Goal: Information Seeking & Learning: Learn about a topic

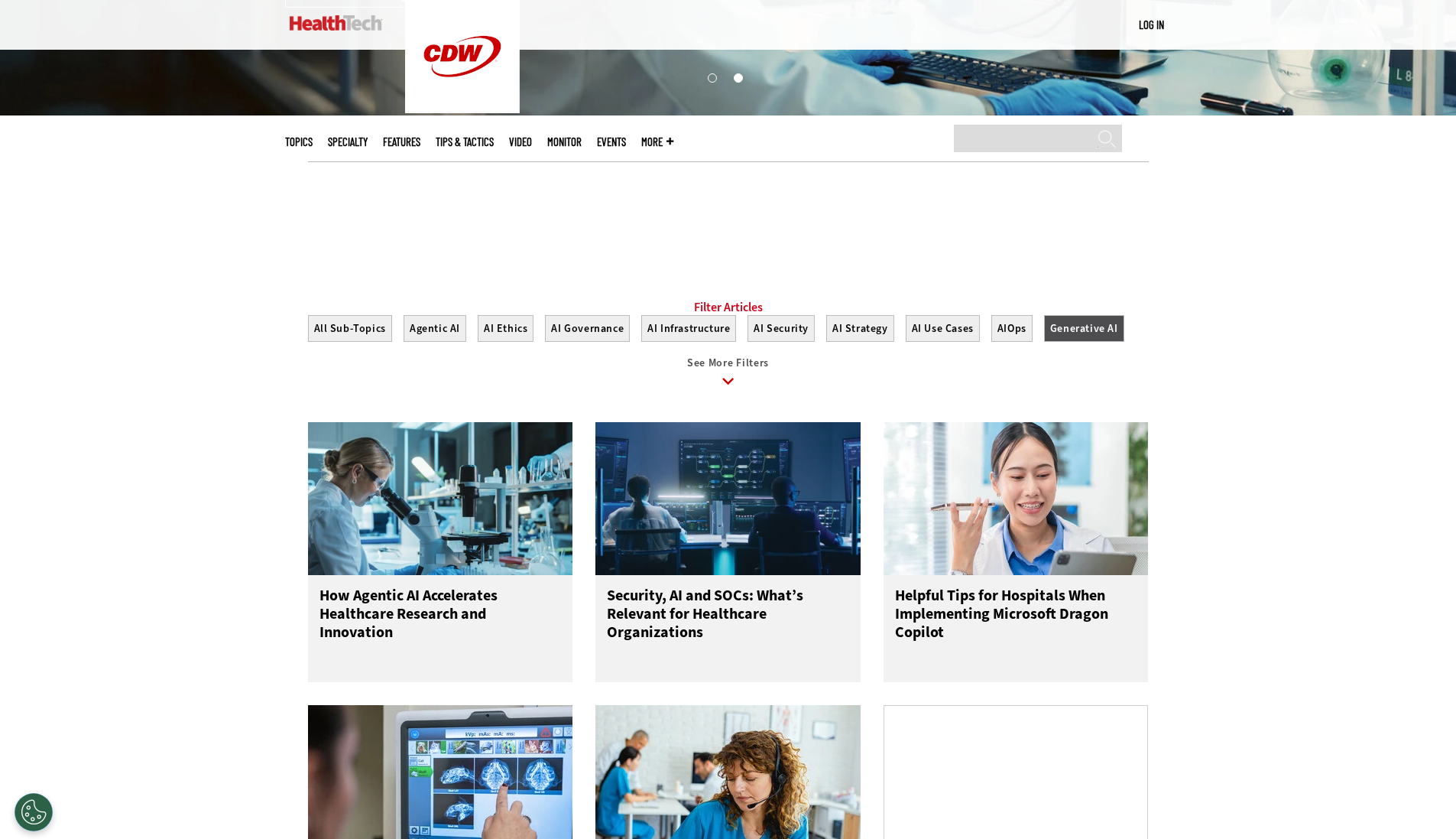
scroll to position [199, 0]
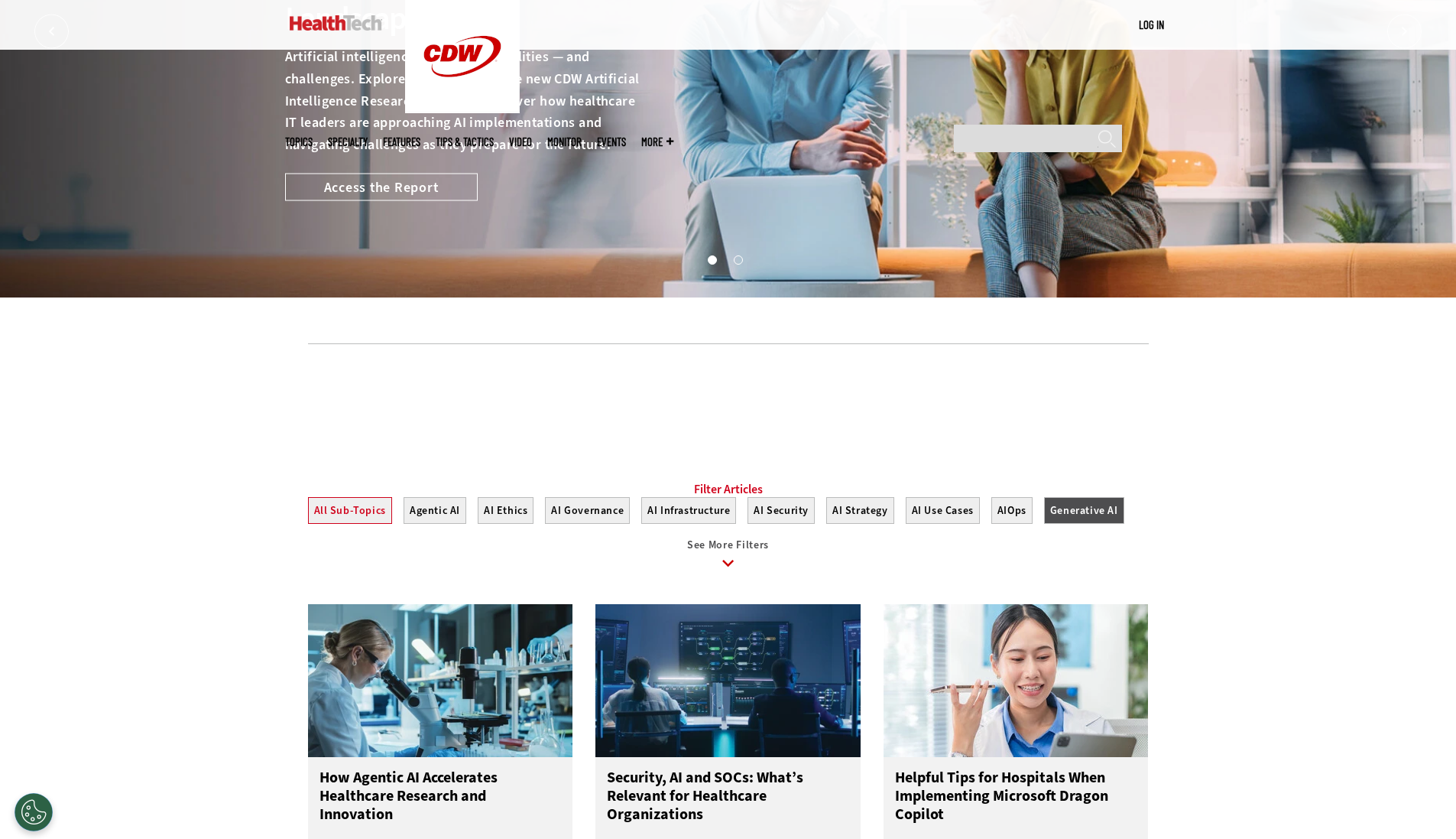
click at [360, 523] on button "All Sub-Topics" at bounding box center [350, 510] width 84 height 27
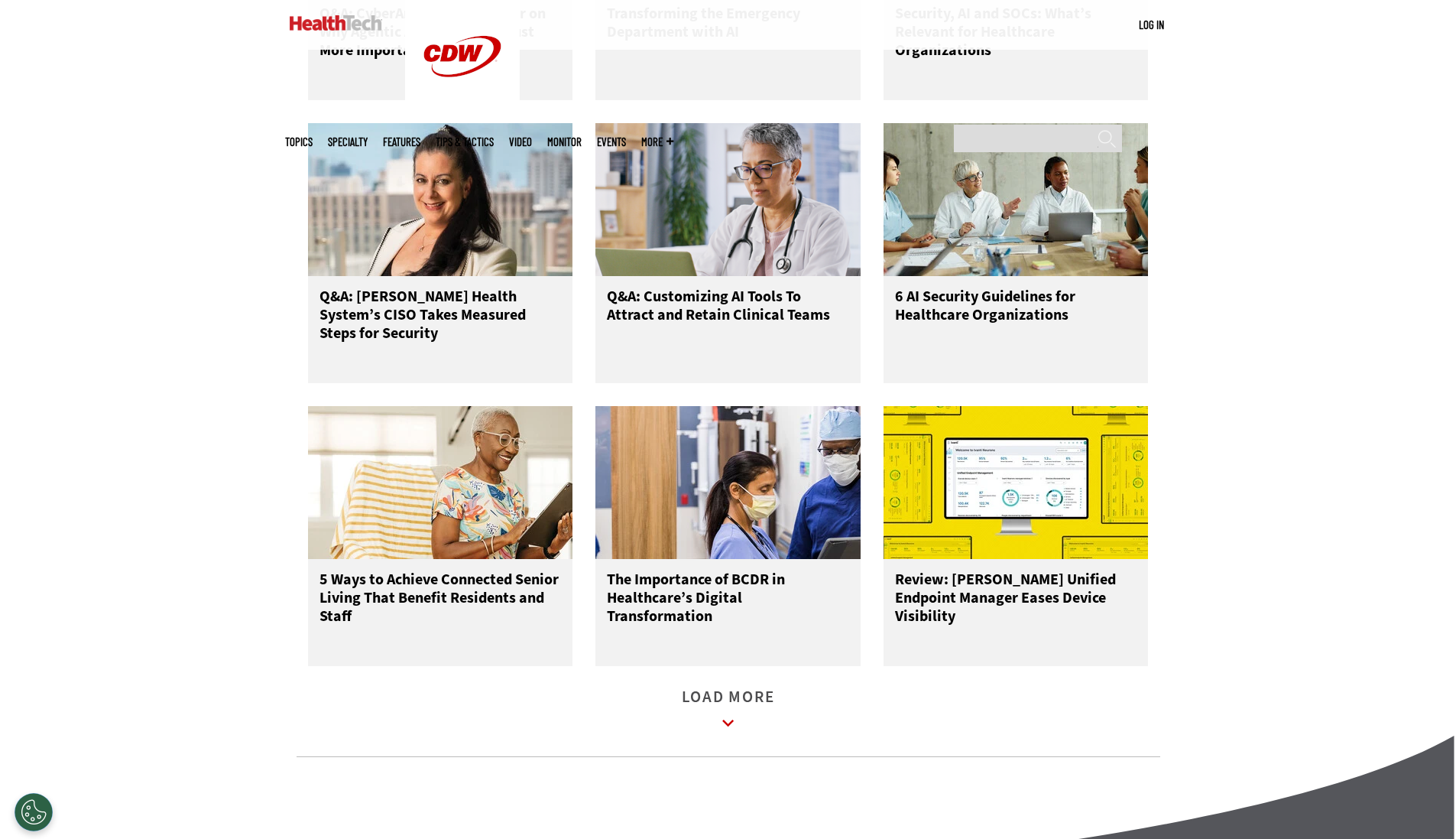
scroll to position [1559, 0]
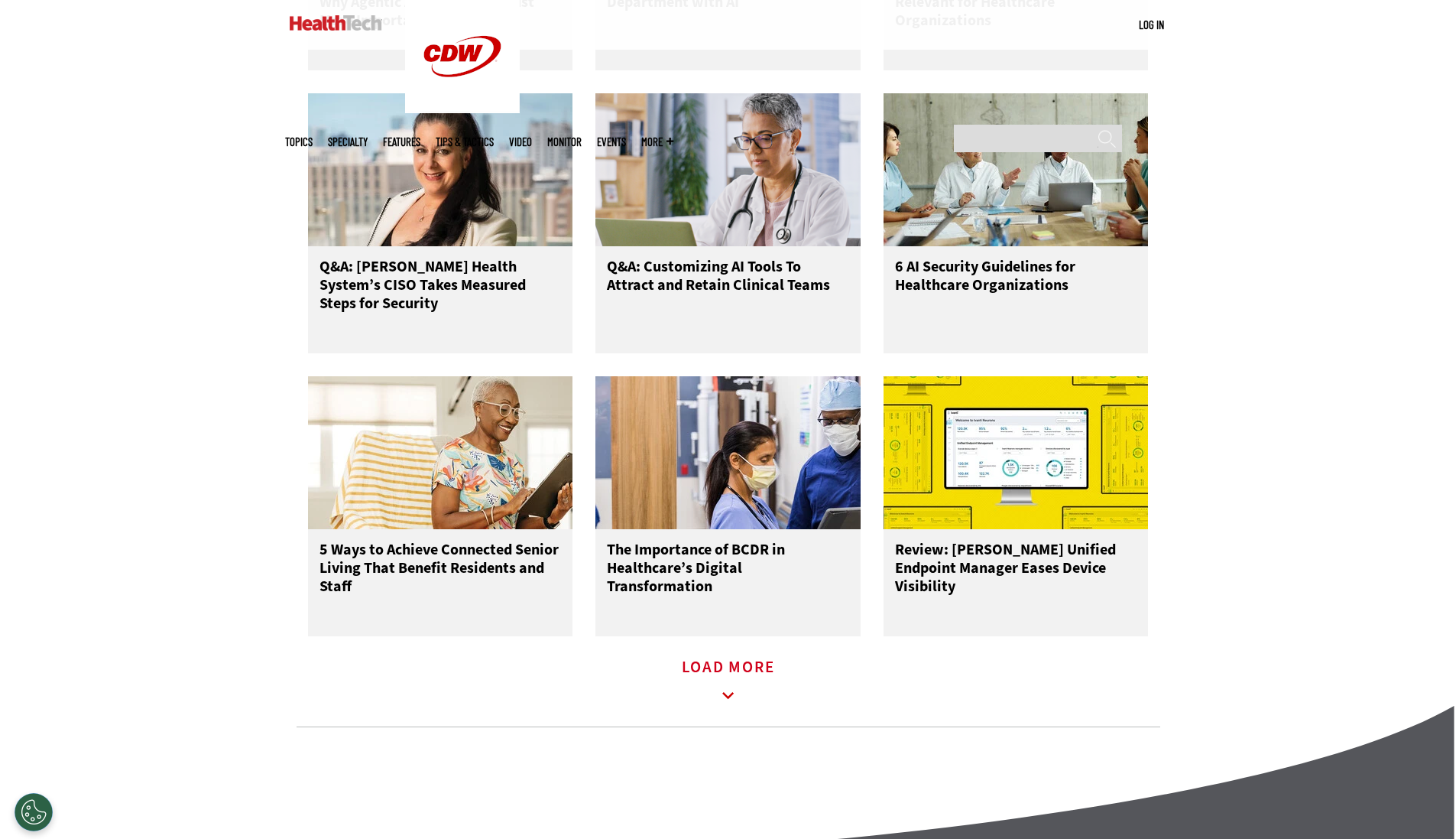
click at [711, 705] on icon at bounding box center [728, 695] width 35 height 35
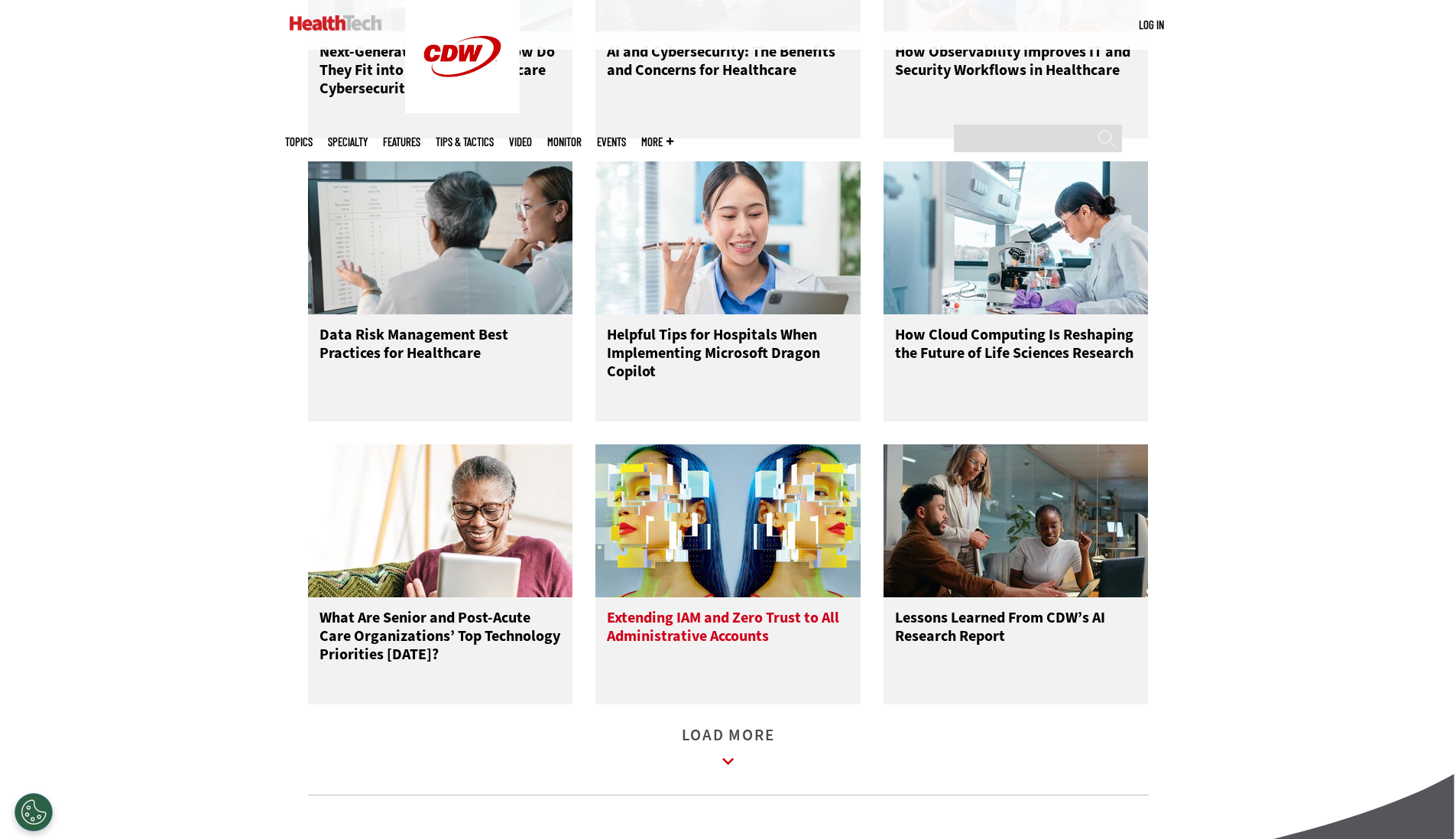
scroll to position [2488, 0]
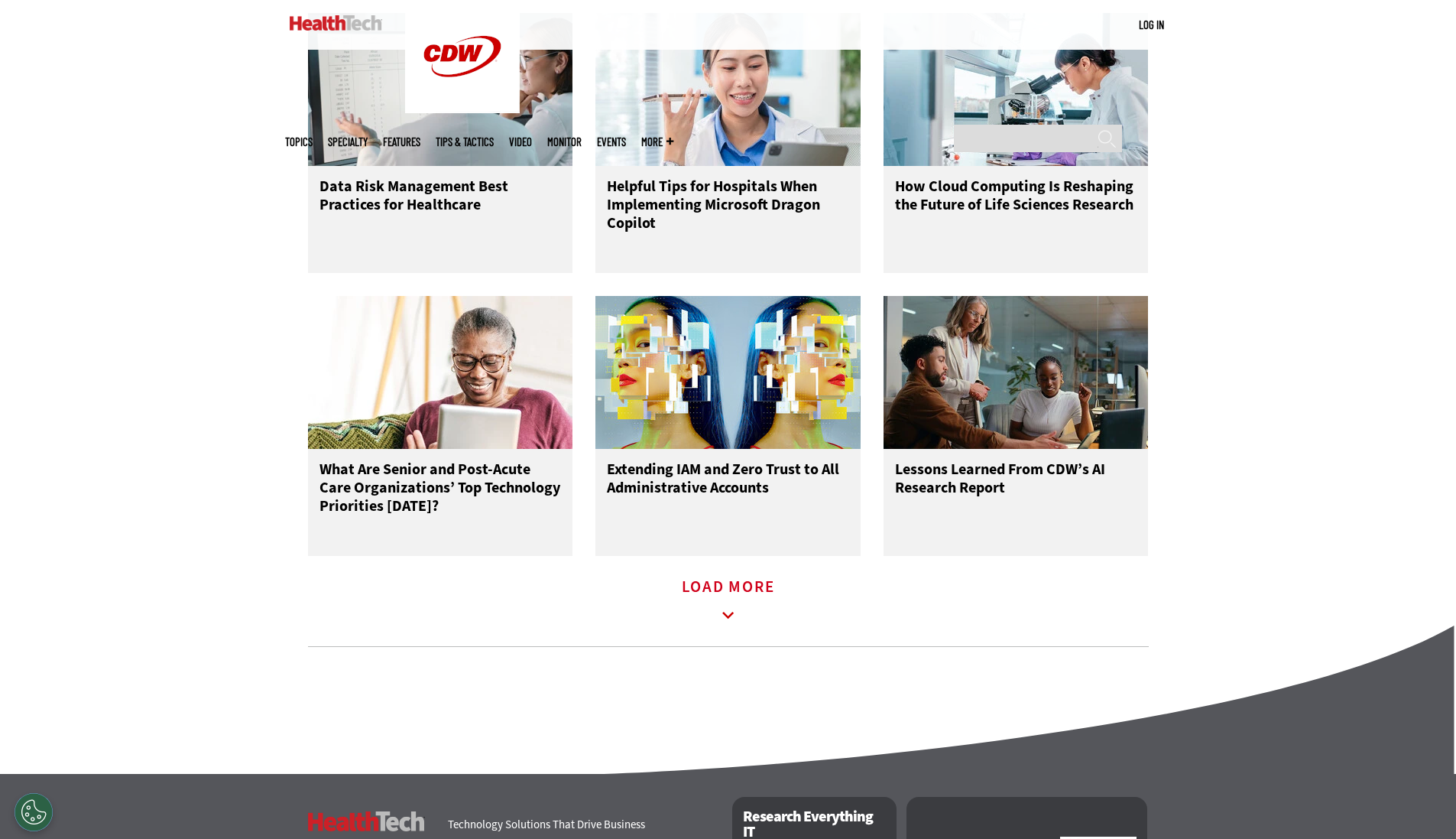
click at [725, 619] on icon at bounding box center [728, 615] width 12 height 7
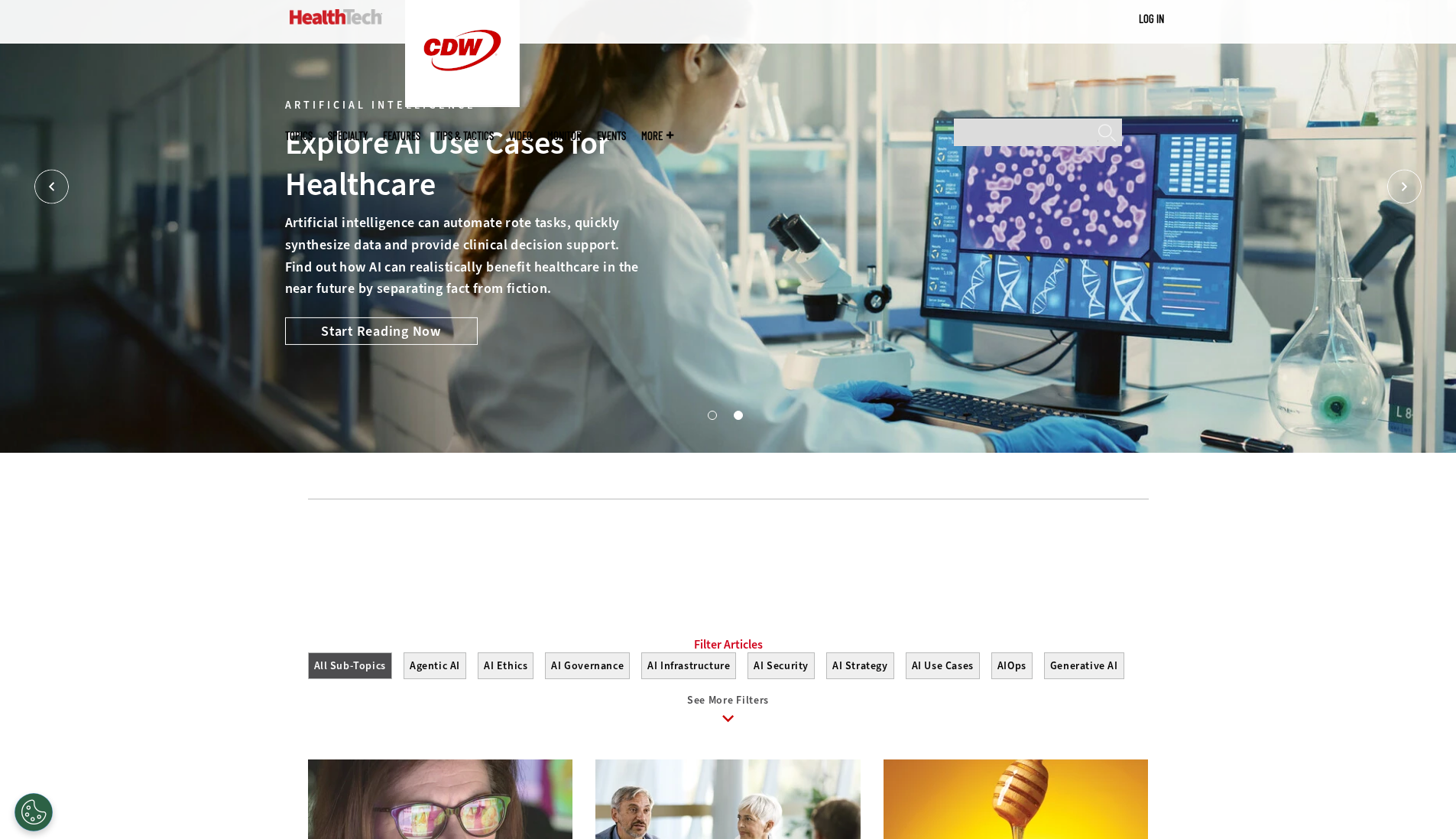
scroll to position [0, 0]
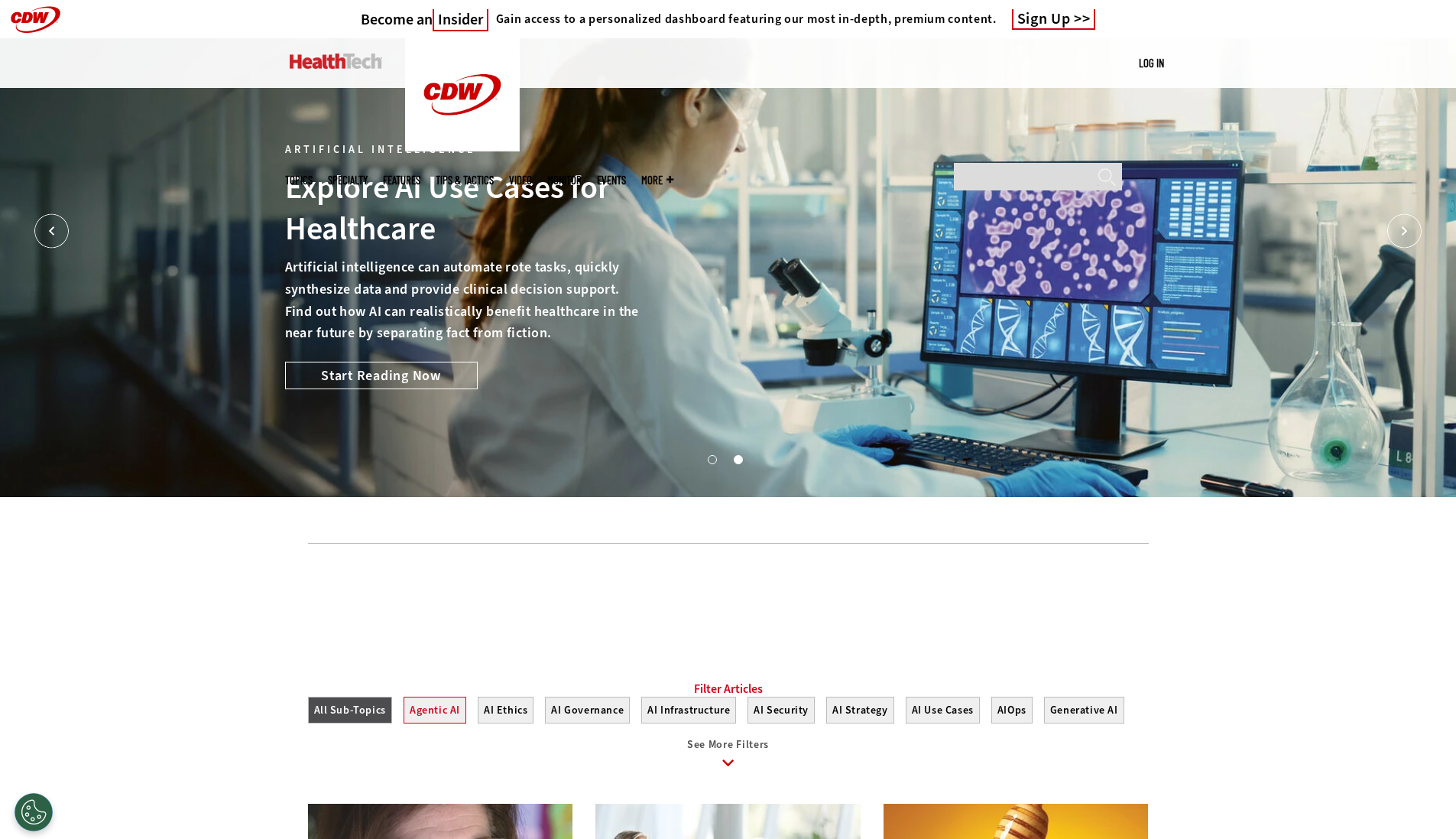
click at [434, 724] on button "Agentic AI" at bounding box center [434, 709] width 62 height 27
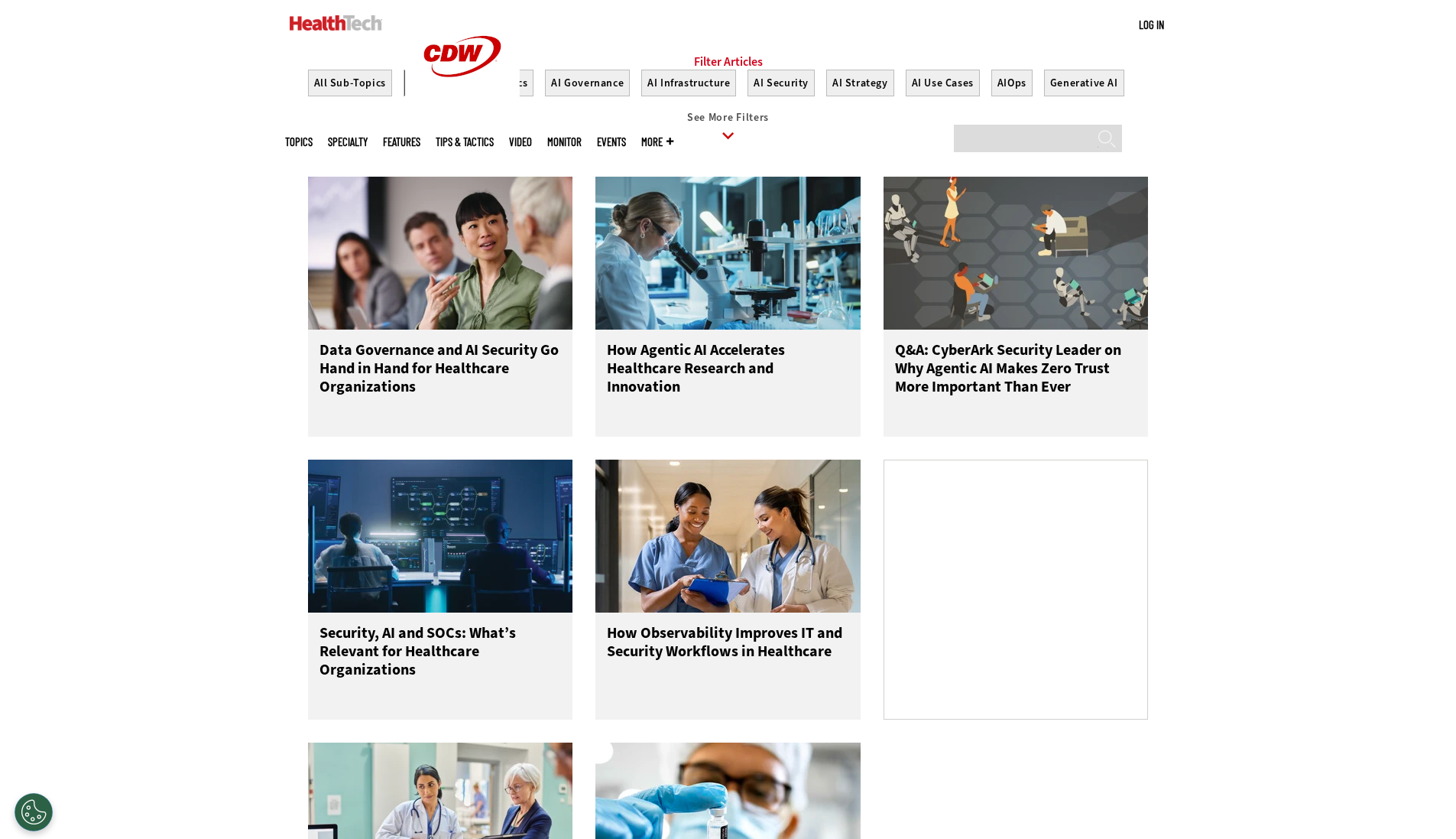
scroll to position [590, 0]
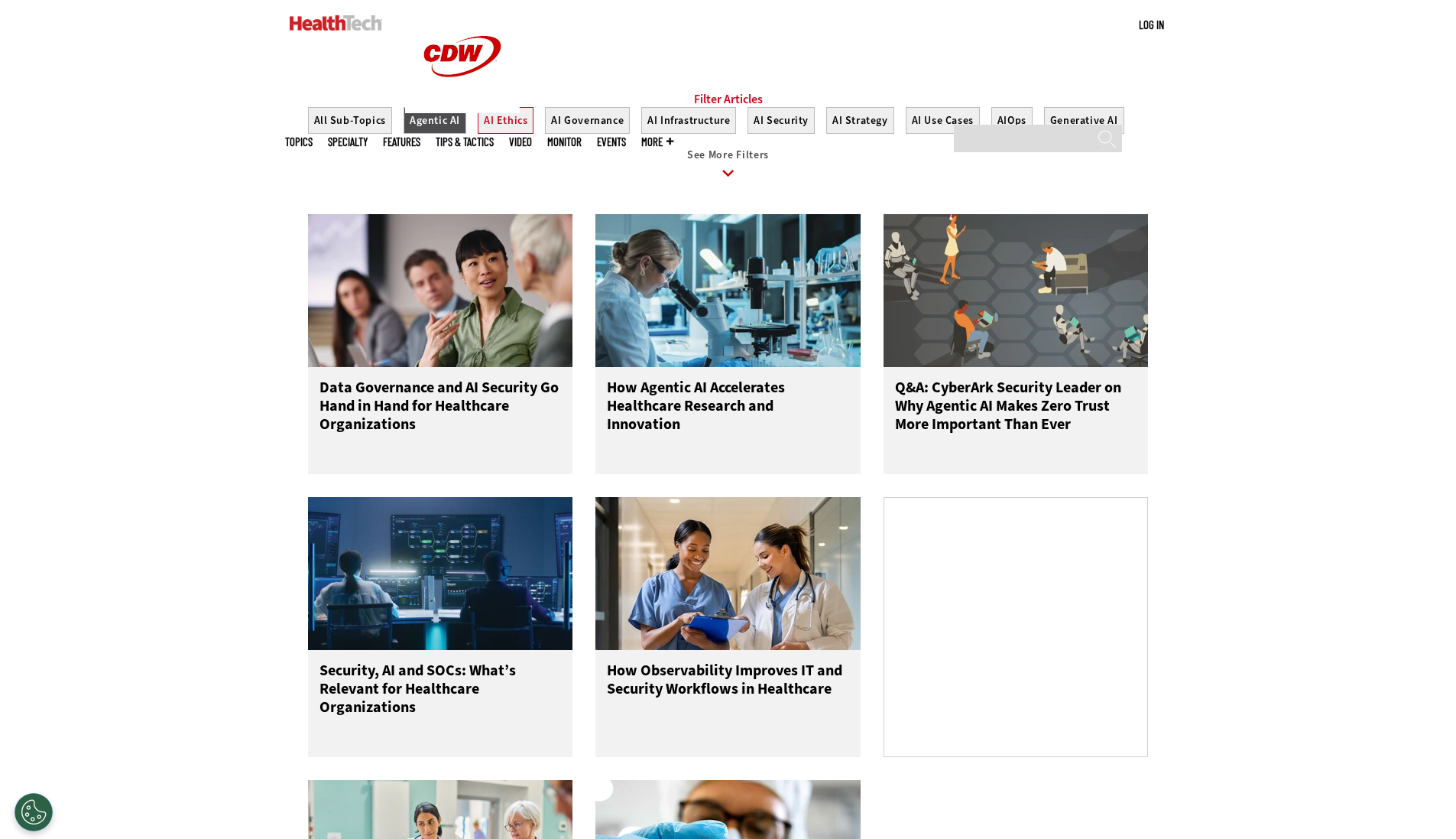
click at [504, 133] on button "AI Ethics" at bounding box center [505, 120] width 56 height 27
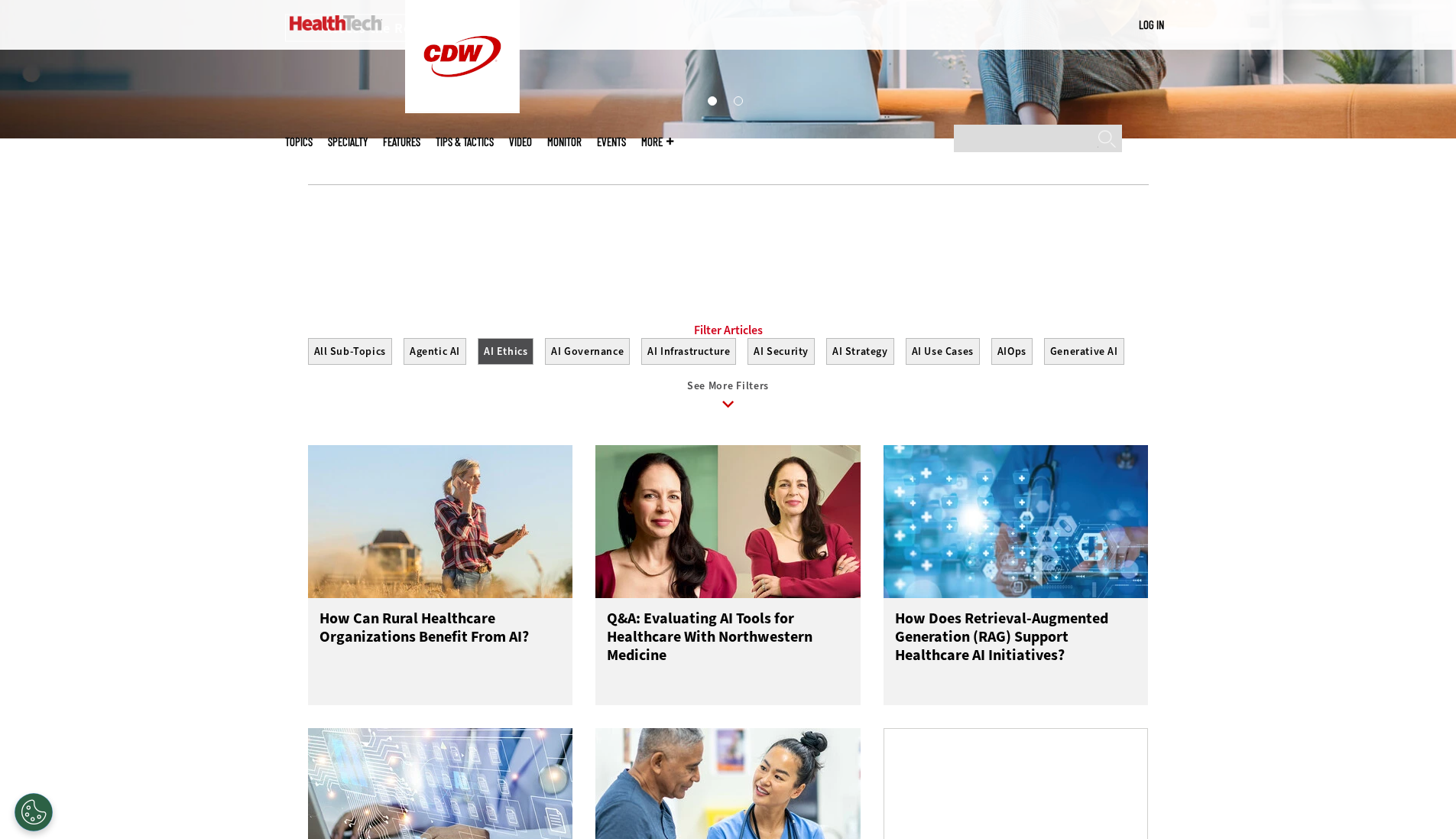
scroll to position [349, 0]
